Goal: Find specific page/section: Find specific page/section

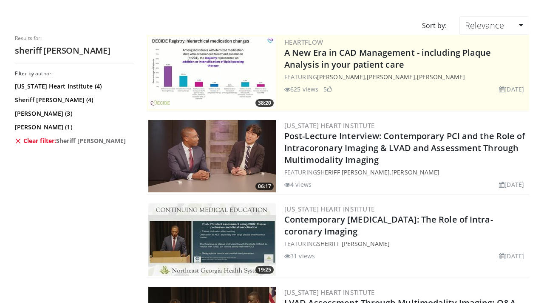
scroll to position [59, 0]
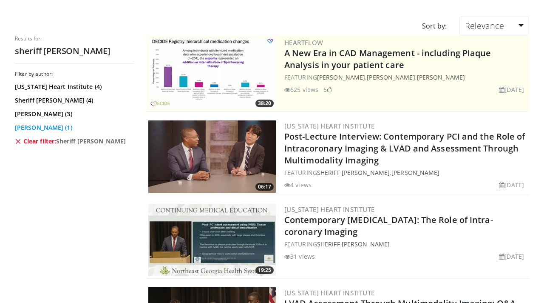
click at [68, 125] on link "[PERSON_NAME] (1)" at bounding box center [73, 127] width 117 height 9
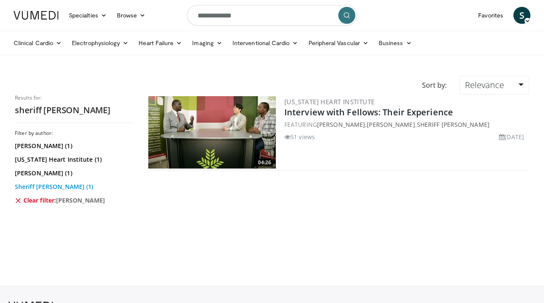
click at [43, 189] on link "Sheriff Dodoo (1)" at bounding box center [73, 186] width 117 height 9
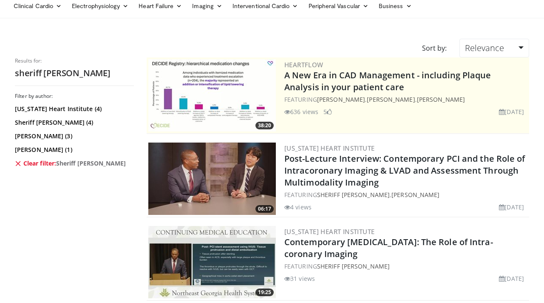
scroll to position [59, 0]
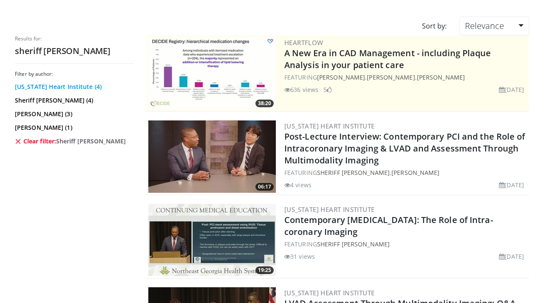
click at [70, 85] on link "[US_STATE] Heart Institute (4)" at bounding box center [73, 87] width 117 height 9
